Goal: Information Seeking & Learning: Check status

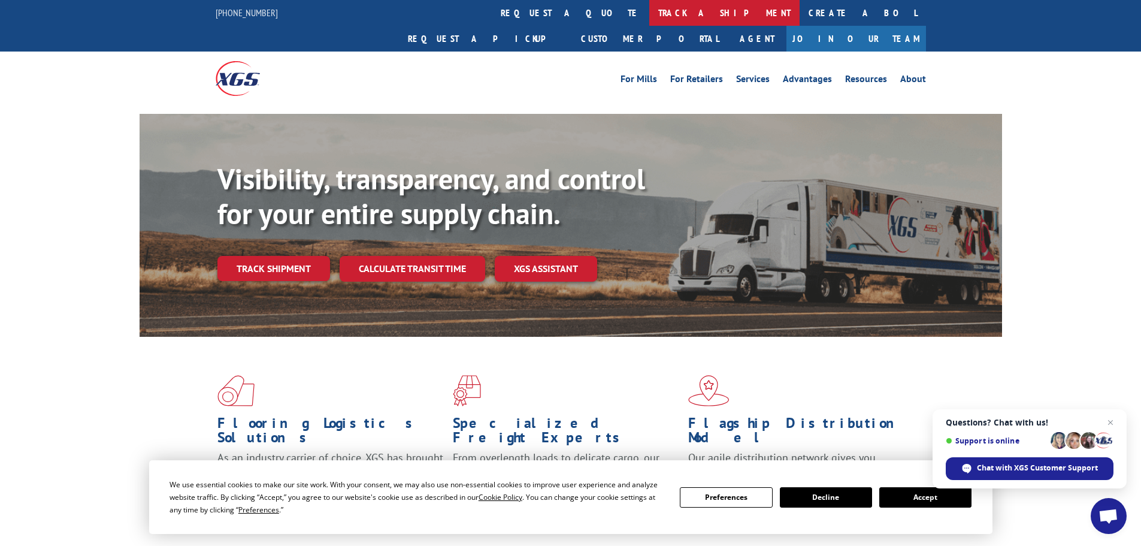
click at [649, 9] on link "track a shipment" at bounding box center [724, 13] width 150 height 26
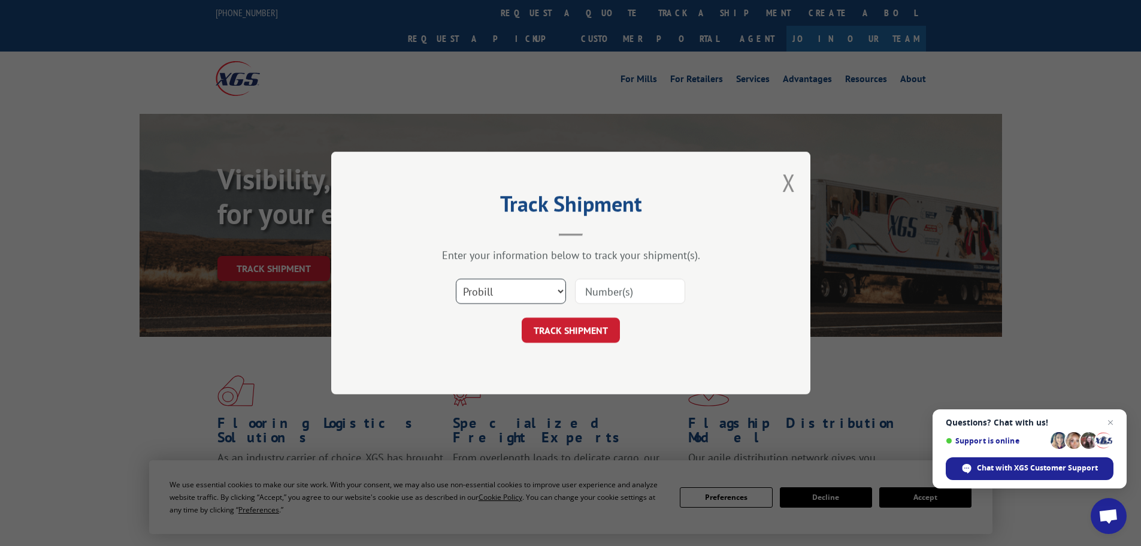
click at [539, 288] on select "Select category... Probill BOL PO" at bounding box center [511, 291] width 110 height 25
select select "bol"
click at [456, 279] on select "Select category... Probill BOL PO" at bounding box center [511, 291] width 110 height 25
click at [588, 294] on input at bounding box center [630, 291] width 110 height 25
paste input "7063256"
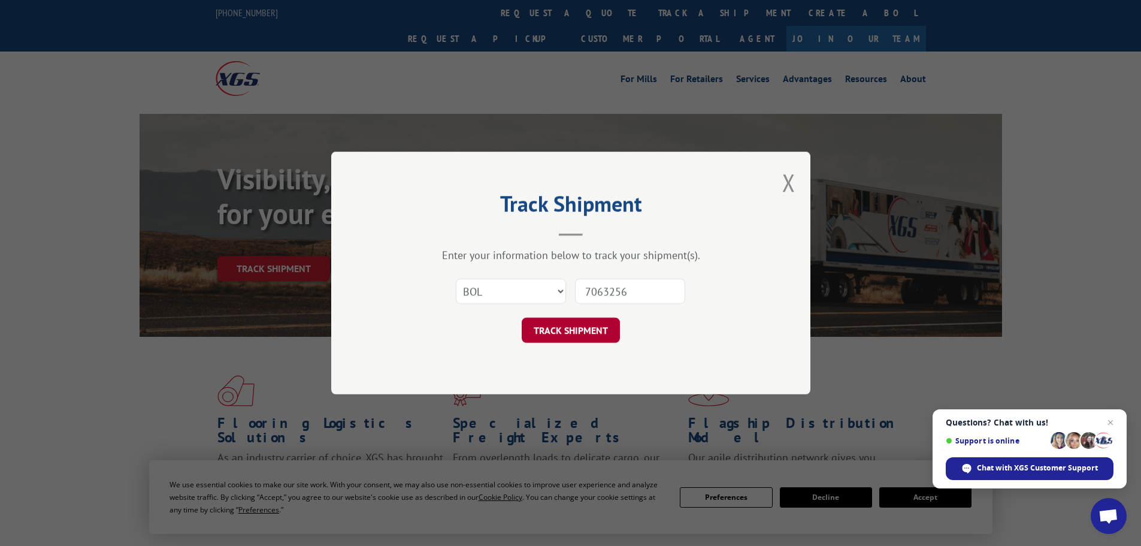
type input "7063256"
click at [564, 331] on button "TRACK SHIPMENT" at bounding box center [571, 329] width 98 height 25
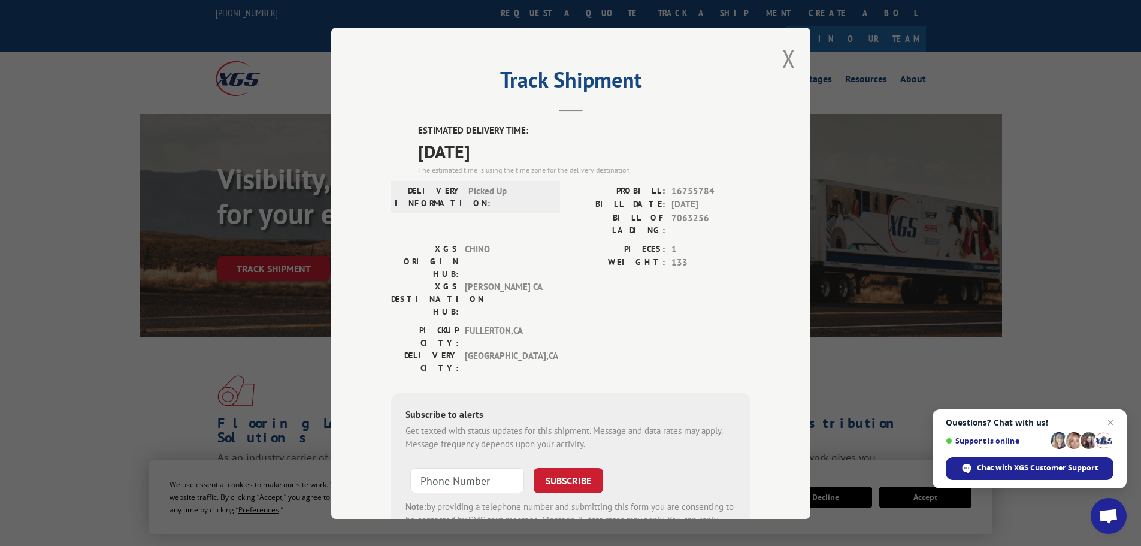
click at [777, 65] on div "Track Shipment ESTIMATED DELIVERY TIME: [DATE] The estimated time is using the …" at bounding box center [570, 273] width 479 height 491
click at [785, 61] on button "Close modal" at bounding box center [788, 59] width 13 height 32
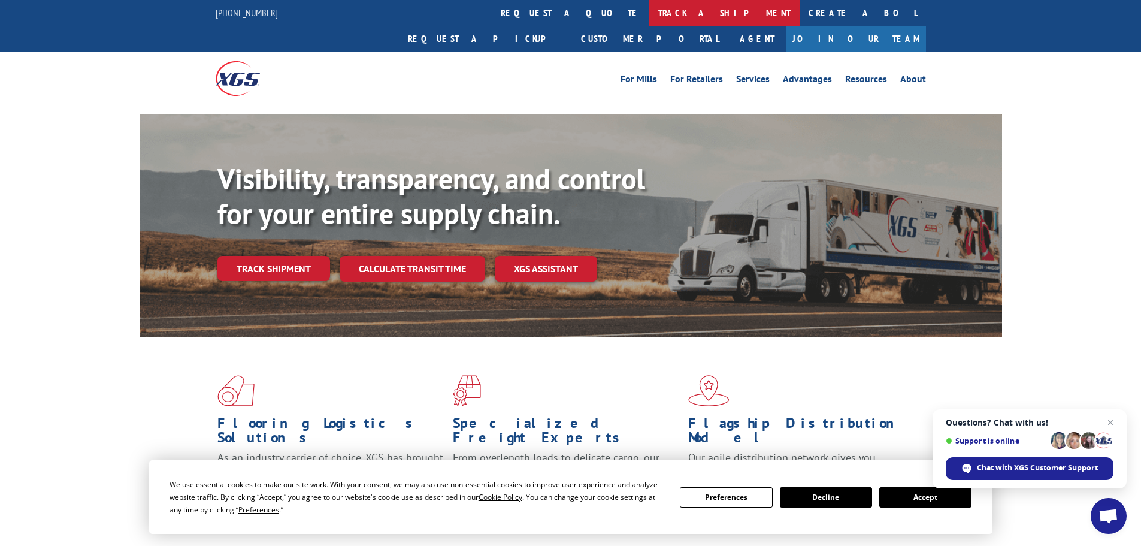
click at [649, 17] on link "track a shipment" at bounding box center [724, 13] width 150 height 26
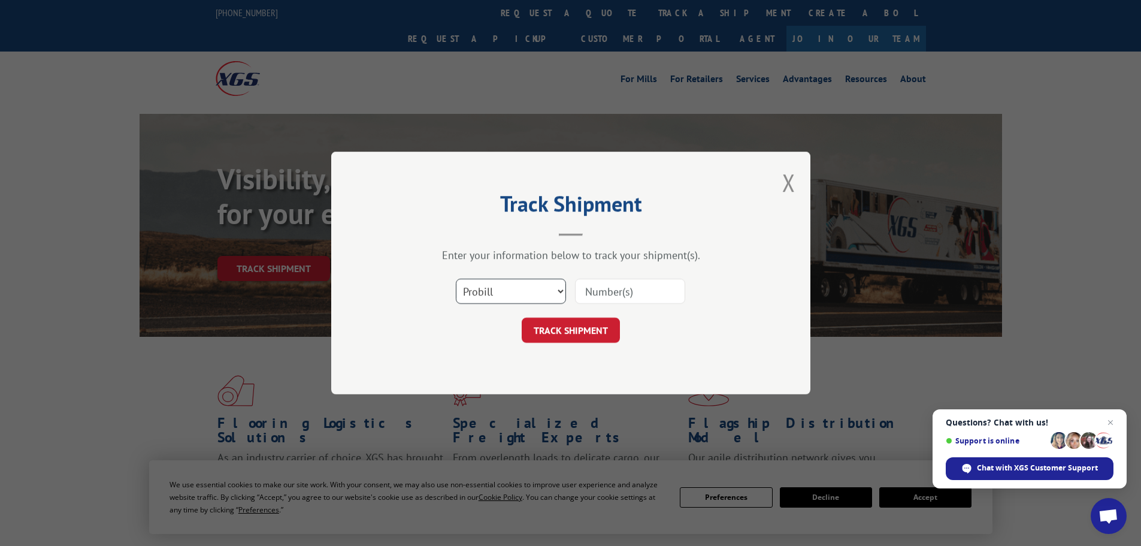
click at [531, 283] on select "Select category... Probill BOL PO" at bounding box center [511, 291] width 110 height 25
select select "bol"
click at [456, 279] on select "Select category... Probill BOL PO" at bounding box center [511, 291] width 110 height 25
click at [593, 292] on input at bounding box center [630, 291] width 110 height 25
paste input "5523975"
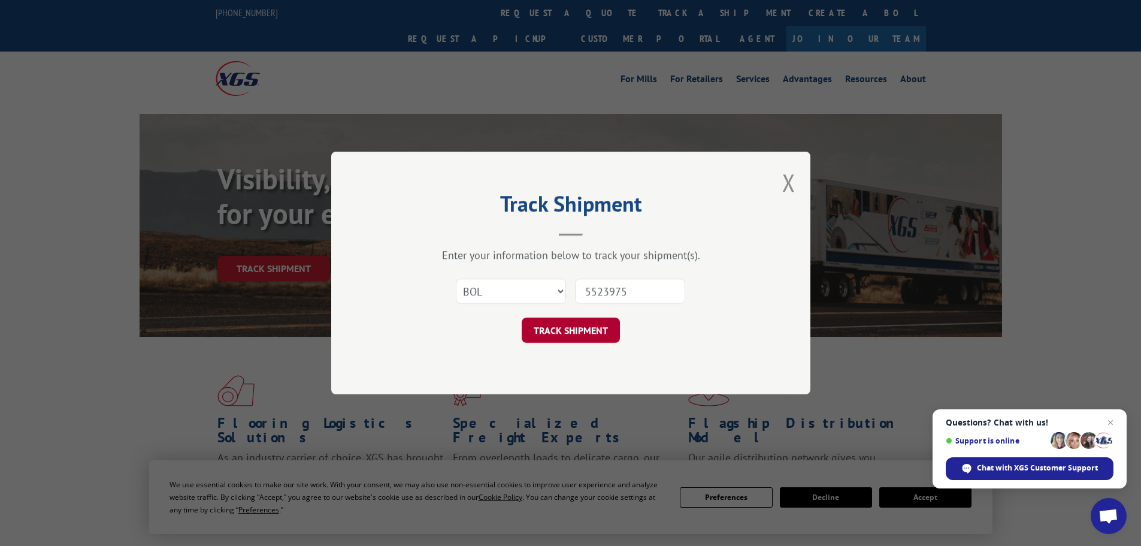
type input "5523975"
click at [595, 338] on button "TRACK SHIPMENT" at bounding box center [571, 329] width 98 height 25
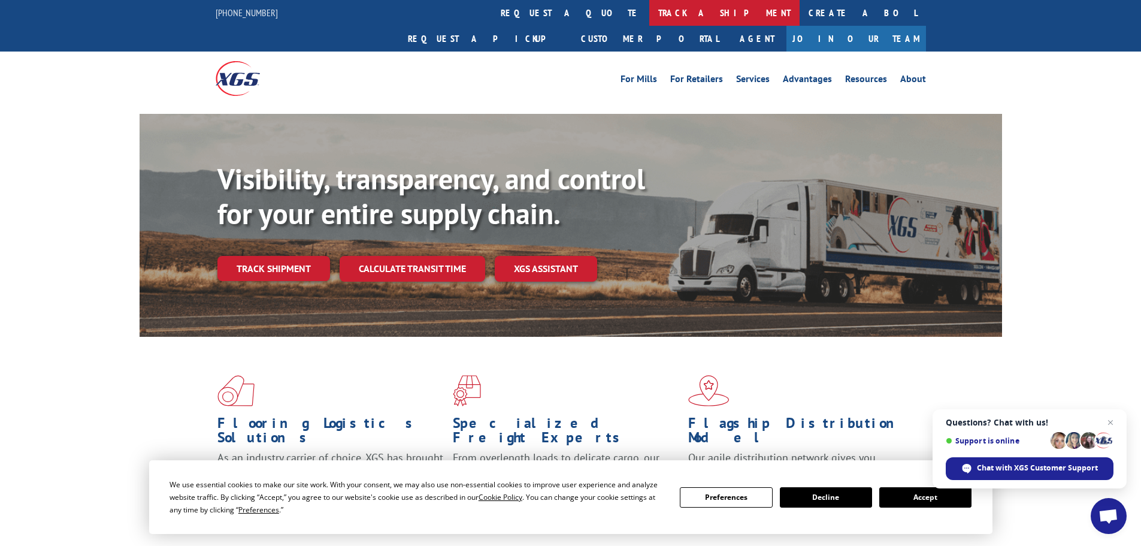
click at [649, 7] on link "track a shipment" at bounding box center [724, 13] width 150 height 26
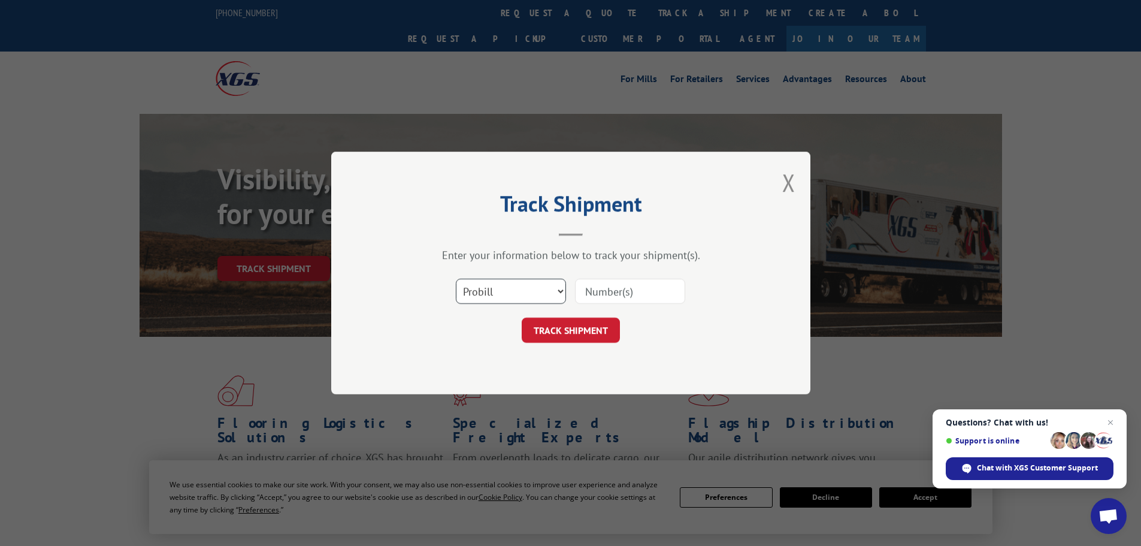
click at [515, 289] on select "Select category... Probill BOL PO" at bounding box center [511, 291] width 110 height 25
select select "bol"
click at [456, 279] on select "Select category... Probill BOL PO" at bounding box center [511, 291] width 110 height 25
click at [624, 296] on input at bounding box center [630, 291] width 110 height 25
paste input "5530793"
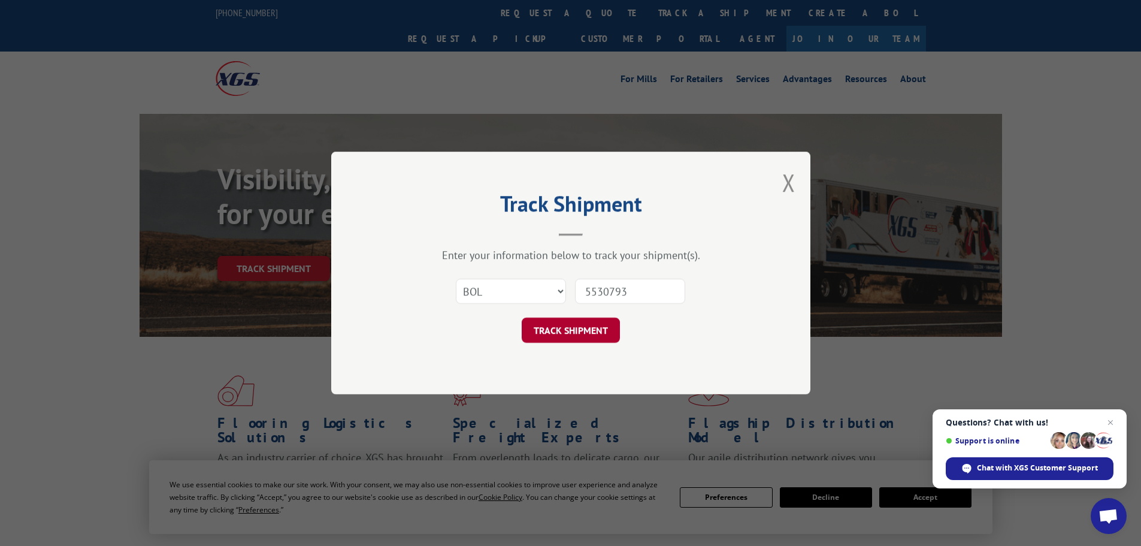
type input "5530793"
click at [585, 329] on button "TRACK SHIPMENT" at bounding box center [571, 329] width 98 height 25
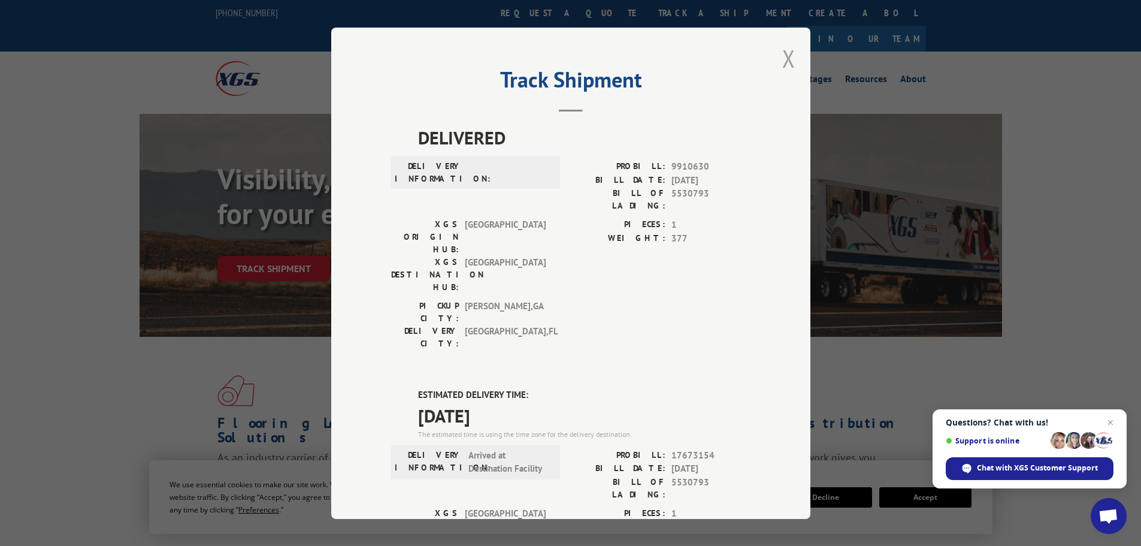
click at [788, 59] on button "Close modal" at bounding box center [788, 59] width 13 height 32
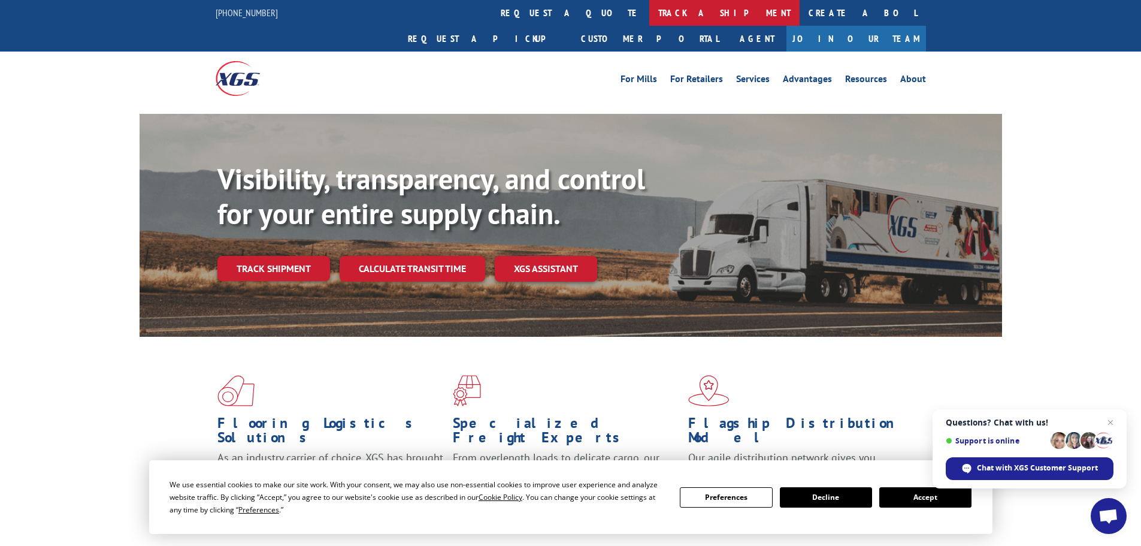
click at [649, 12] on link "track a shipment" at bounding box center [724, 13] width 150 height 26
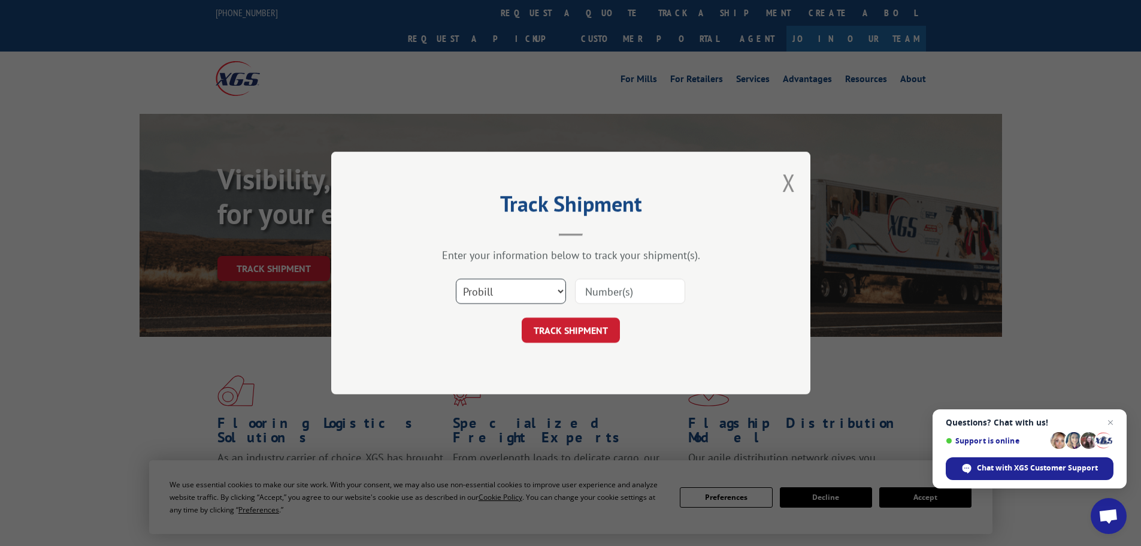
click at [520, 293] on select "Select category... Probill BOL PO" at bounding box center [511, 291] width 110 height 25
select select "bol"
click at [456, 279] on select "Select category... Probill BOL PO" at bounding box center [511, 291] width 110 height 25
click at [601, 289] on input at bounding box center [630, 291] width 110 height 25
paste input "5549160"
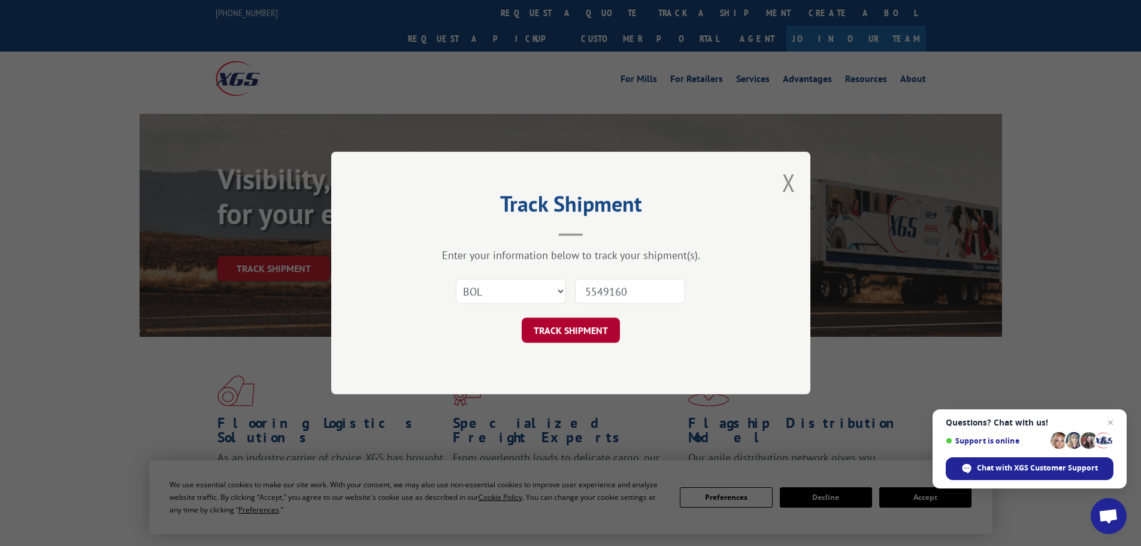
type input "5549160"
click at [596, 330] on button "TRACK SHIPMENT" at bounding box center [571, 329] width 98 height 25
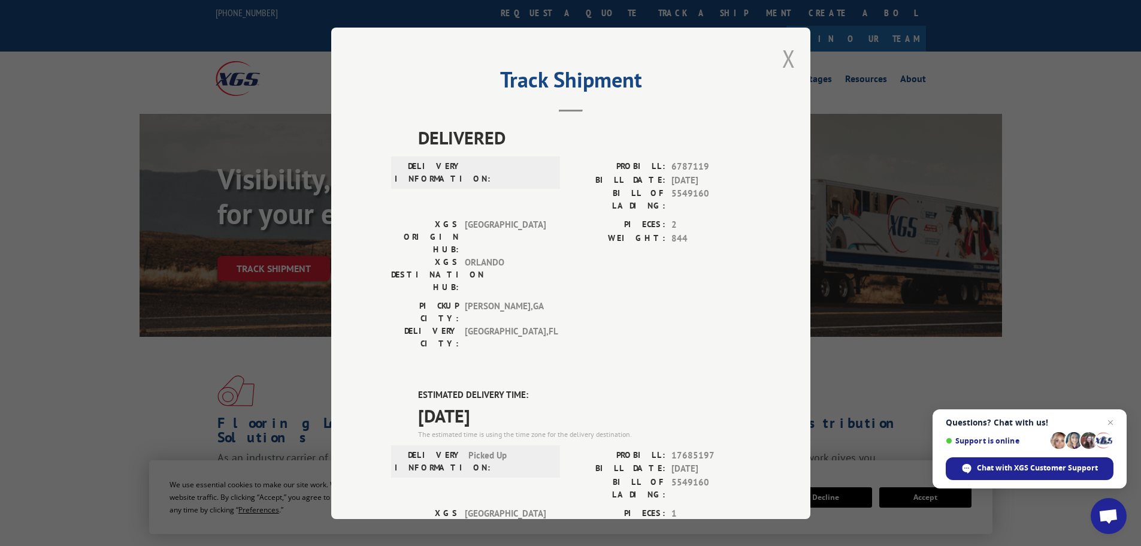
click at [782, 59] on button "Close modal" at bounding box center [788, 59] width 13 height 32
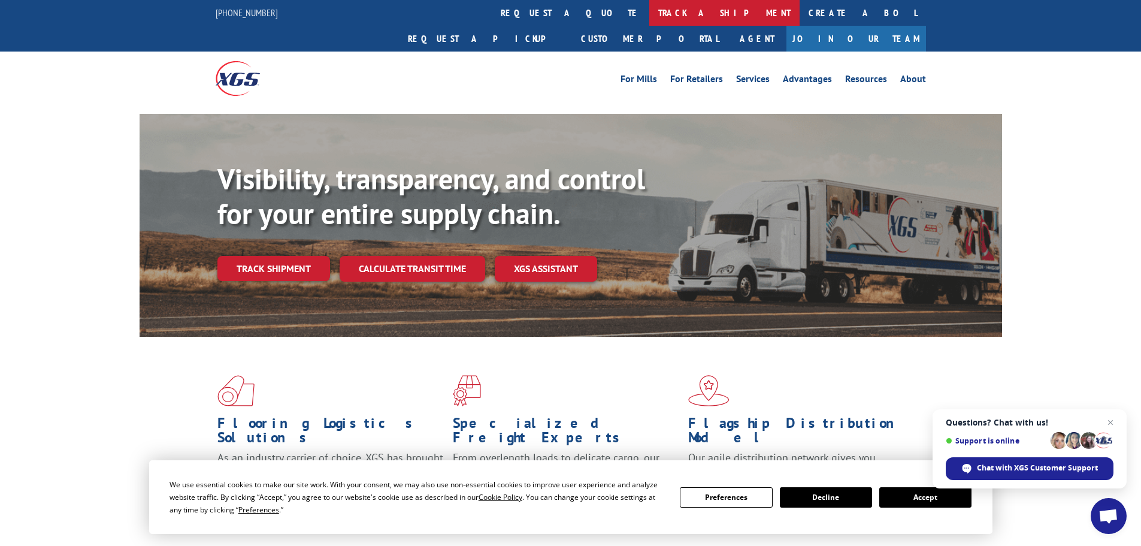
click at [649, 16] on link "track a shipment" at bounding box center [724, 13] width 150 height 26
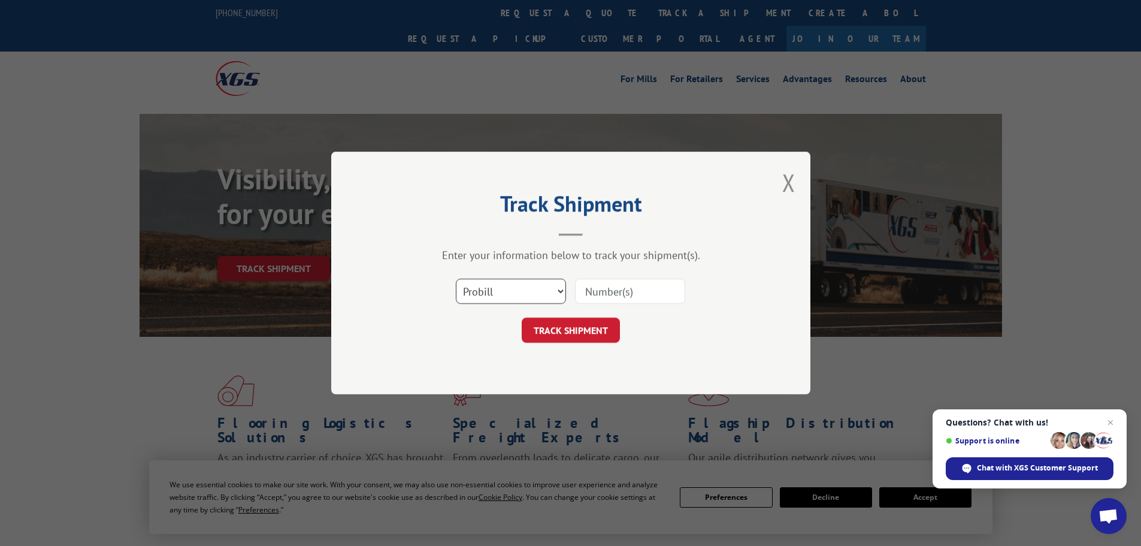
click at [544, 282] on select "Select category... Probill BOL PO" at bounding box center [511, 291] width 110 height 25
select select "bol"
click at [456, 279] on select "Select category... Probill BOL PO" at bounding box center [511, 291] width 110 height 25
click at [600, 289] on input at bounding box center [630, 291] width 110 height 25
paste input "5549160"
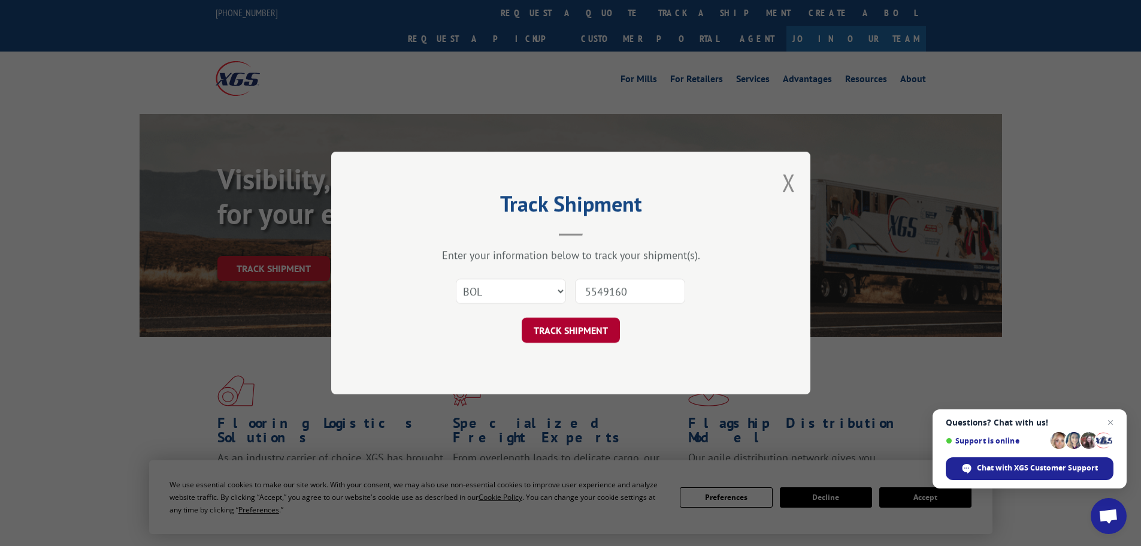
type input "5549160"
click at [573, 338] on button "TRACK SHIPMENT" at bounding box center [571, 329] width 98 height 25
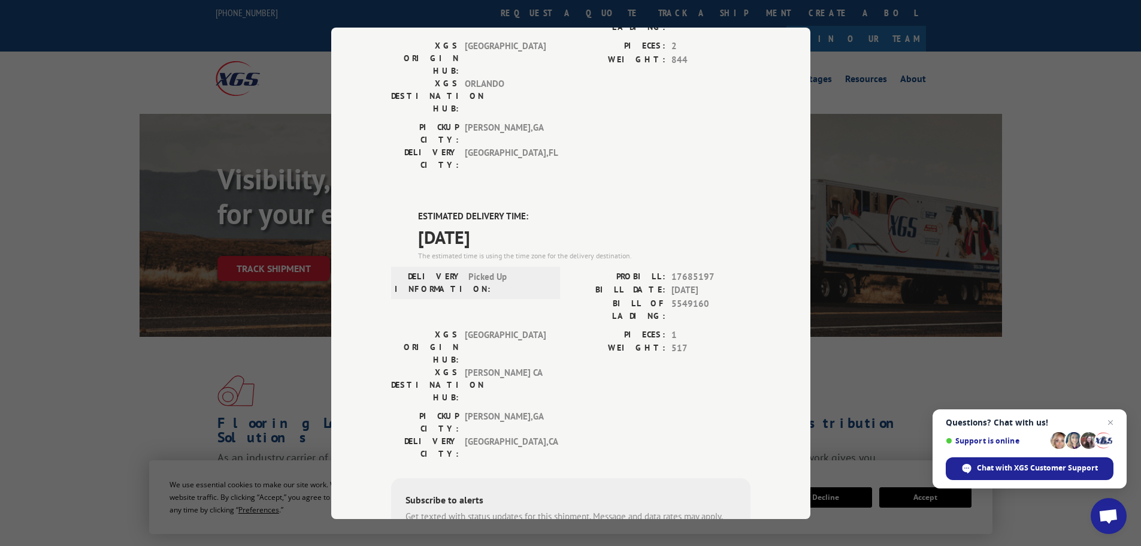
scroll to position [180, 0]
